Goal: Task Accomplishment & Management: Use online tool/utility

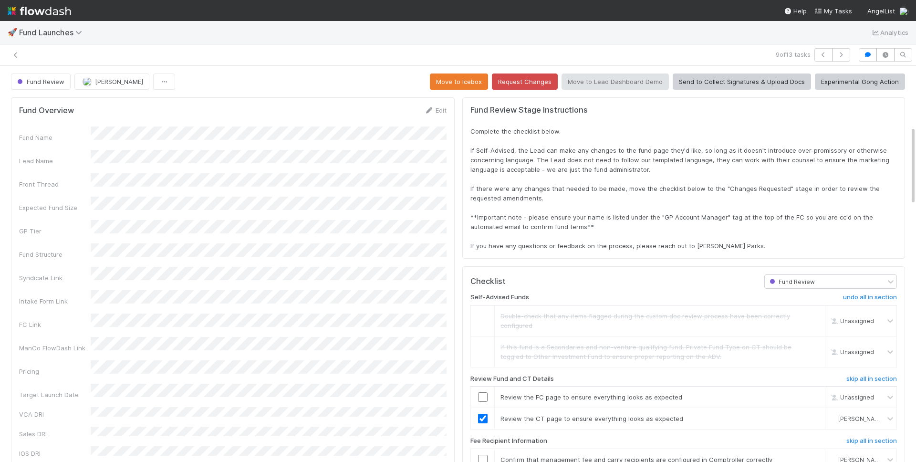
scroll to position [298, 0]
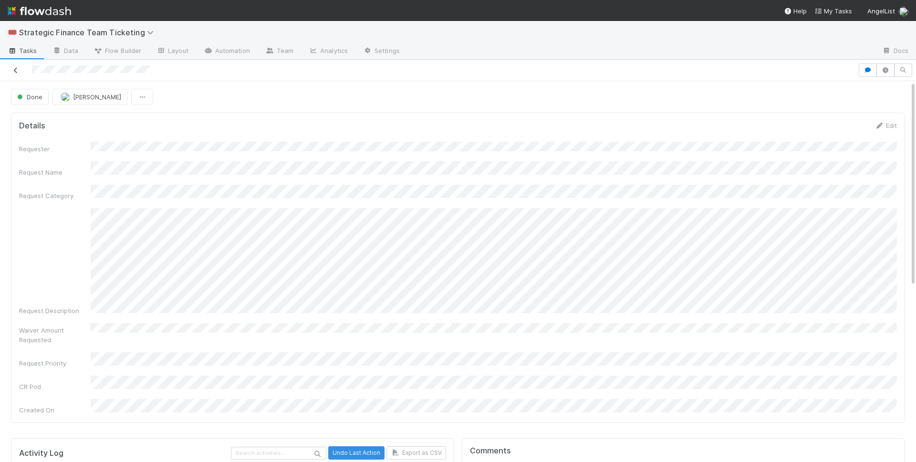
click at [14, 70] on icon at bounding box center [16, 70] width 10 height 6
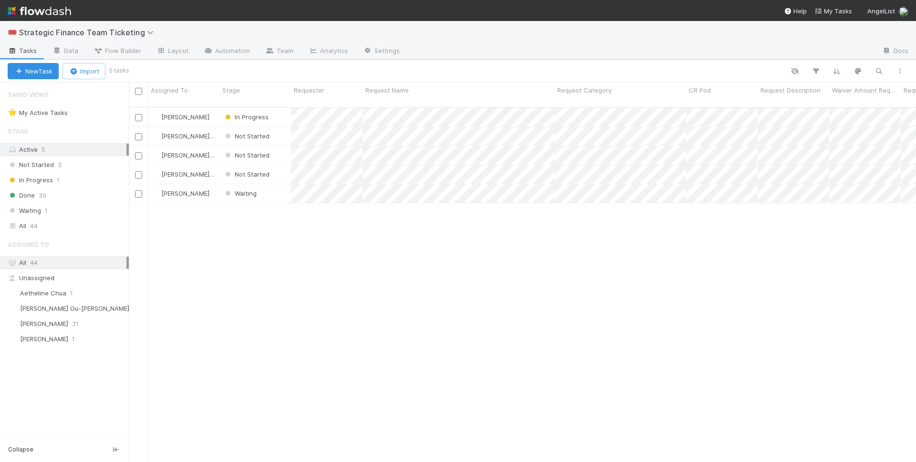
scroll to position [363, 787]
click at [245, 111] on span "In Progress" at bounding box center [246, 117] width 50 height 12
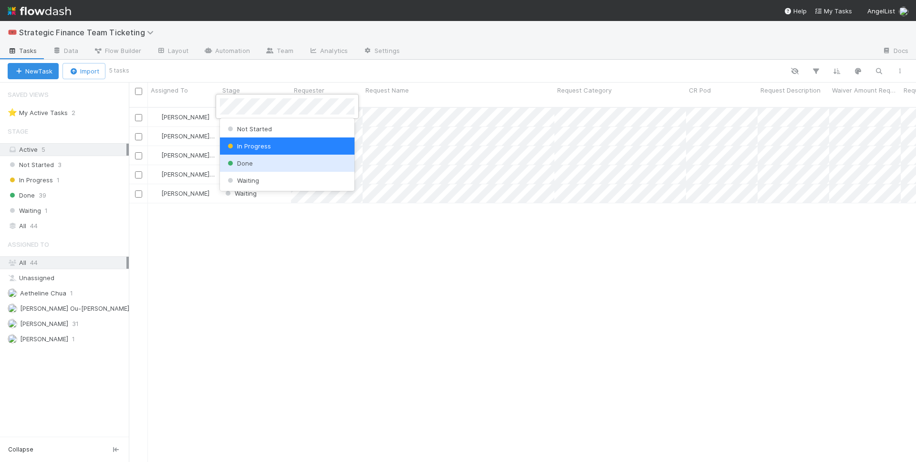
click at [251, 166] on span "Done" at bounding box center [239, 163] width 27 height 8
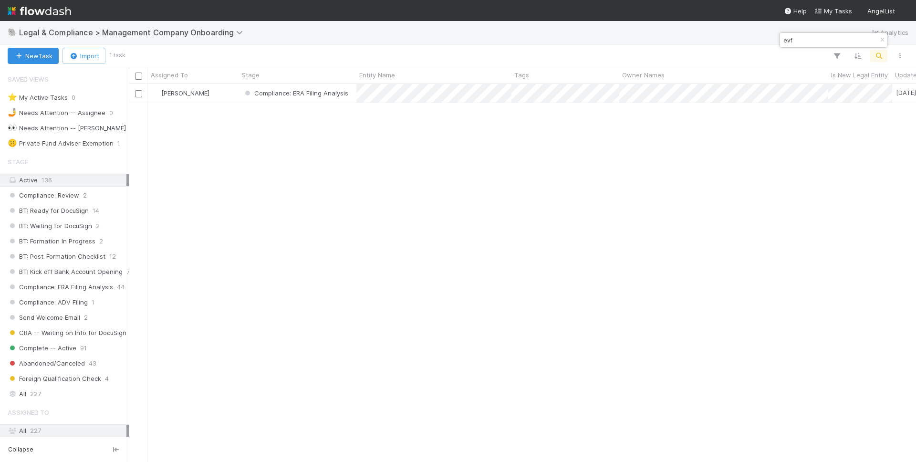
scroll to position [378, 787]
type input "evf"
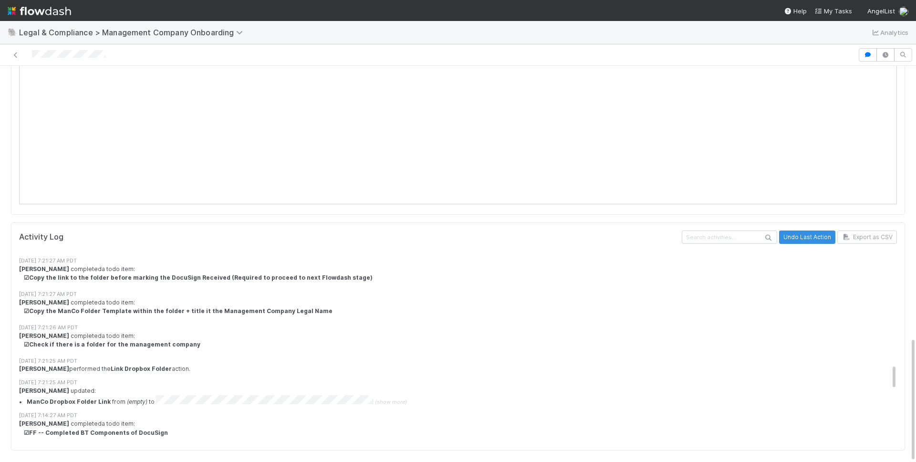
scroll to position [1192, 0]
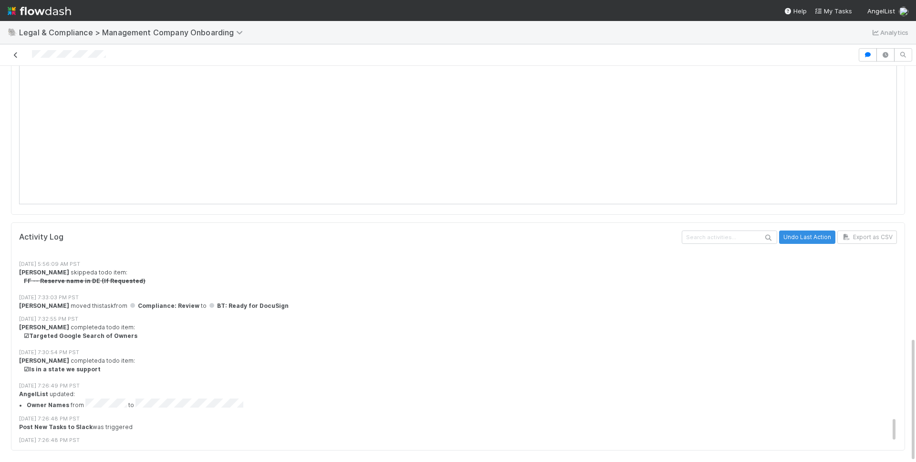
click at [17, 56] on icon at bounding box center [16, 55] width 10 height 6
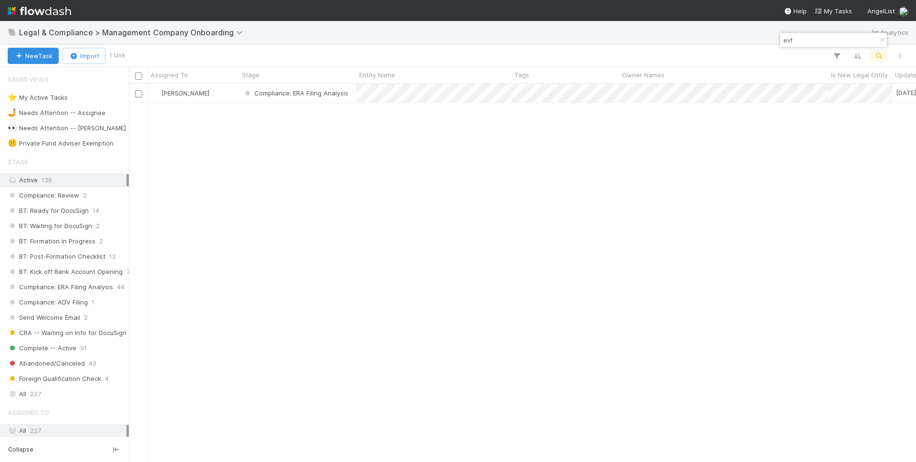
scroll to position [378, 787]
click at [294, 205] on div "Lisa Ellwood Compliance: ERA Filing Analysis 6/18/25, 5:22:06 AM 3/5/25, 7:26:4…" at bounding box center [522, 272] width 787 height 377
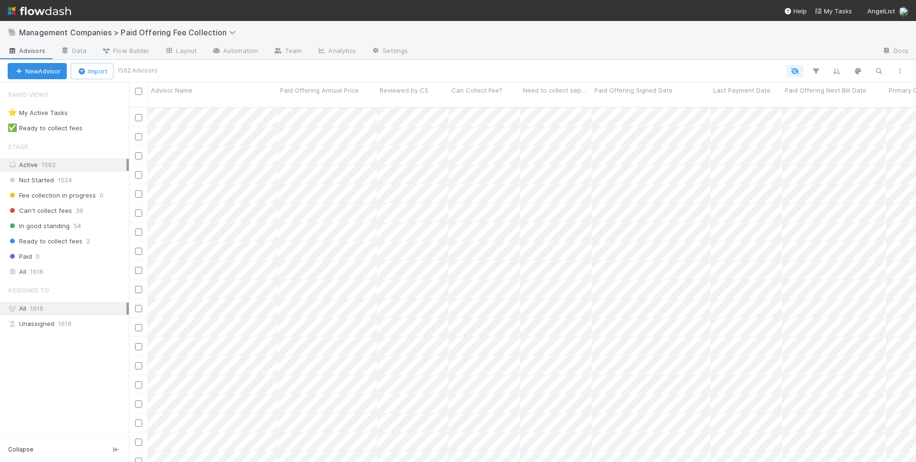
scroll to position [363, 787]
click at [58, 225] on span "In good standing" at bounding box center [39, 226] width 62 height 12
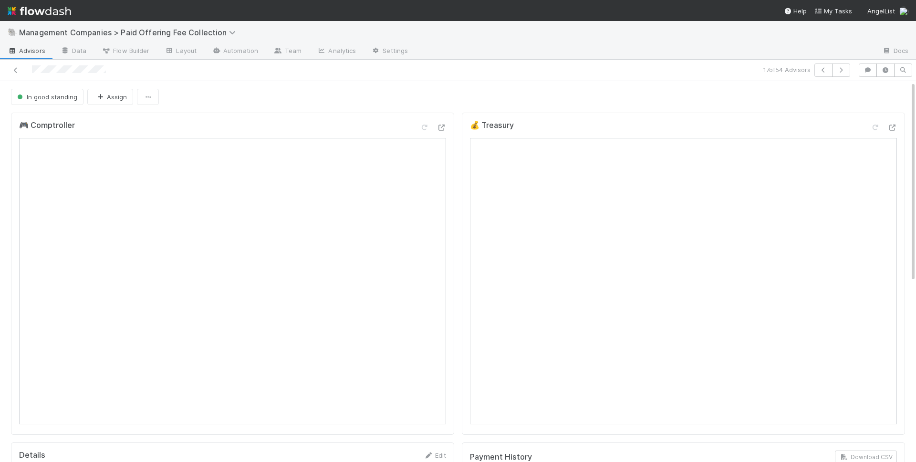
click at [21, 70] on div at bounding box center [217, 69] width 427 height 13
click at [16, 70] on icon at bounding box center [16, 70] width 10 height 6
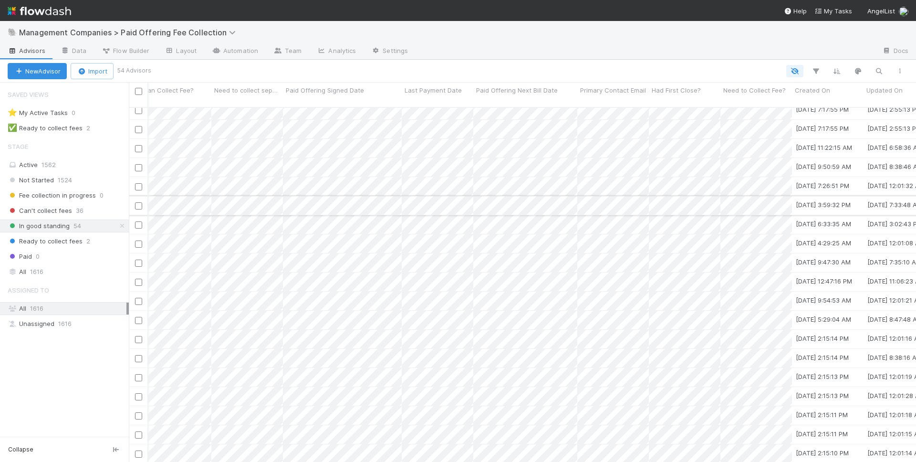
scroll to position [236, 399]
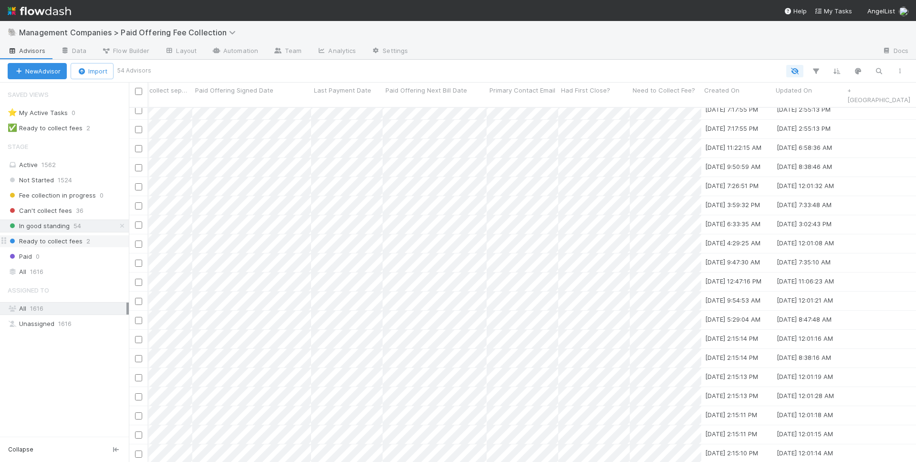
click at [48, 243] on span "Ready to collect fees" at bounding box center [45, 241] width 75 height 12
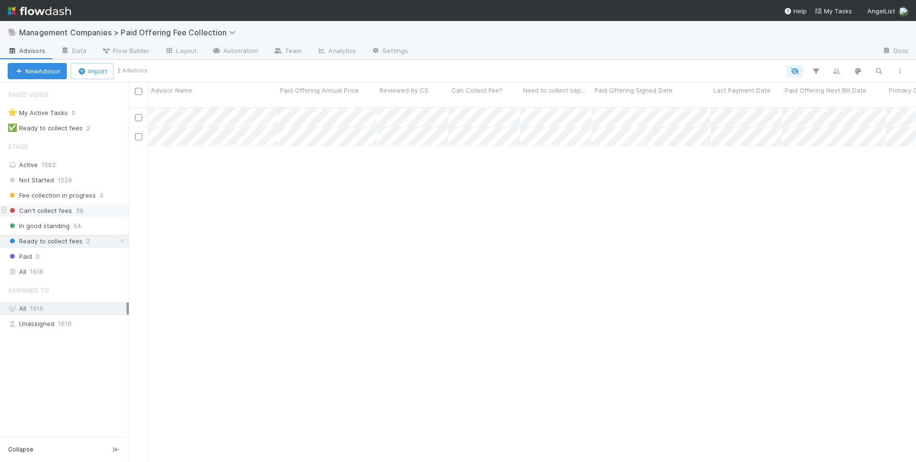
click at [46, 208] on span "Can't collect fees" at bounding box center [40, 211] width 64 height 12
